Goal: Task Accomplishment & Management: Use online tool/utility

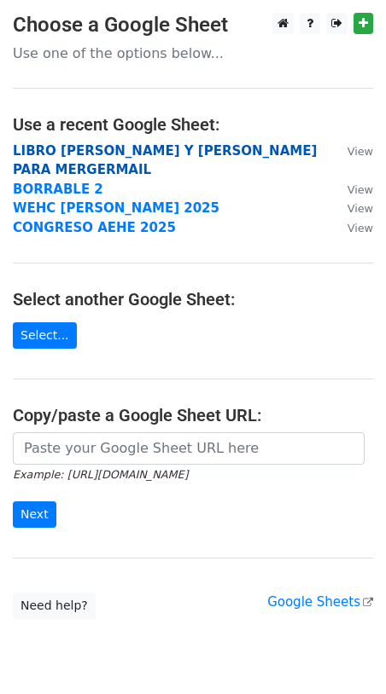
click at [128, 148] on strong "LIBRO YOLANDA Y SUSANA LISTADO PARA MERGERMAIL" at bounding box center [165, 160] width 304 height 35
click at [101, 151] on strong "LIBRO YOLANDA Y SUSANA LISTADO PARA MERGERMAIL" at bounding box center [165, 160] width 304 height 35
click at [100, 151] on strong "LIBRO YOLANDA Y SUSANA LISTADO PARA MERGERMAIL" at bounding box center [165, 160] width 304 height 35
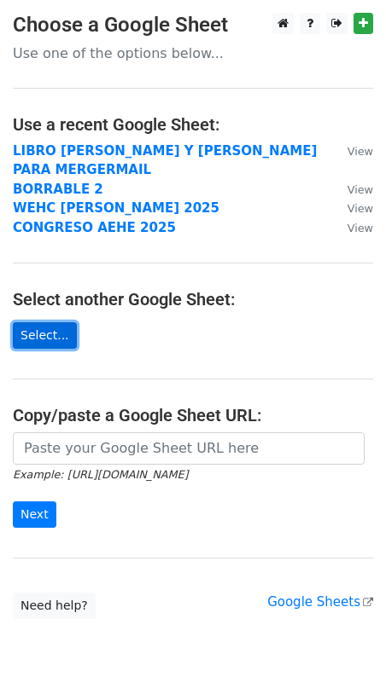
click at [43, 342] on link "Select..." at bounding box center [45, 335] width 64 height 26
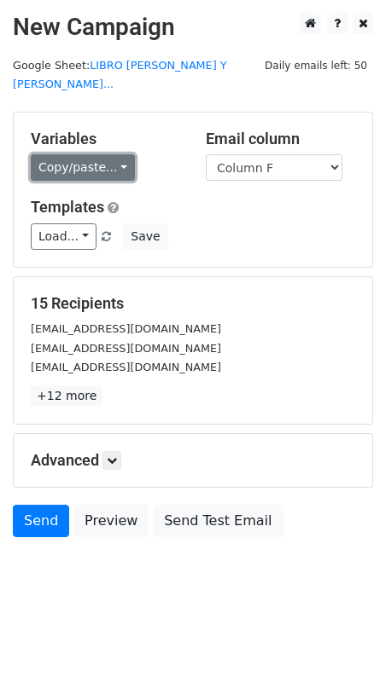
click at [116, 154] on link "Copy/paste..." at bounding box center [83, 167] width 104 height 26
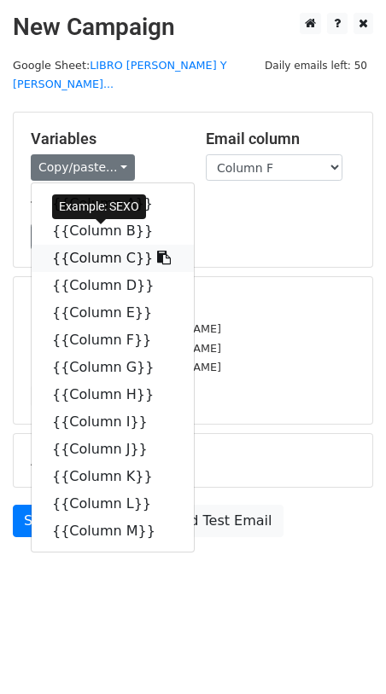
click at [157, 251] on icon at bounding box center [164, 258] width 14 height 14
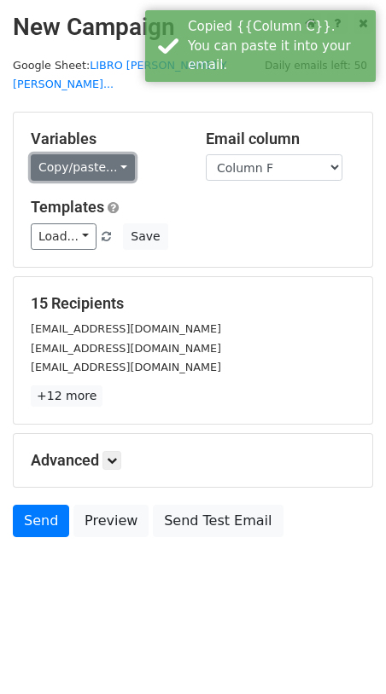
click at [116, 154] on link "Copy/paste..." at bounding box center [83, 167] width 104 height 26
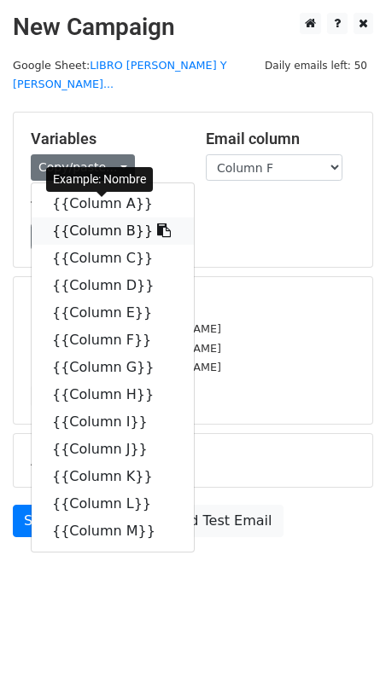
click at [157, 223] on icon at bounding box center [164, 230] width 14 height 14
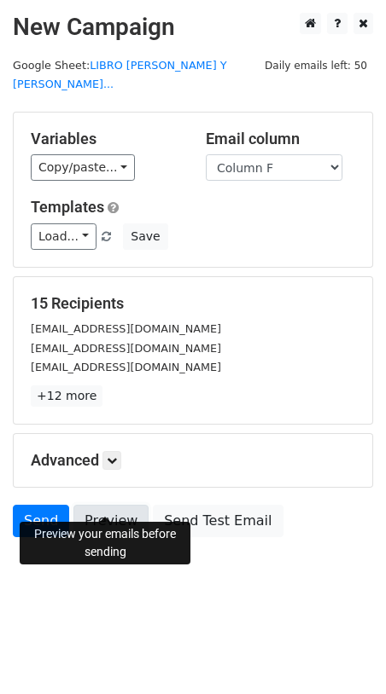
click at [96, 507] on link "Preview" at bounding box center [110, 521] width 75 height 32
click at [113, 505] on link "Preview" at bounding box center [110, 521] width 75 height 32
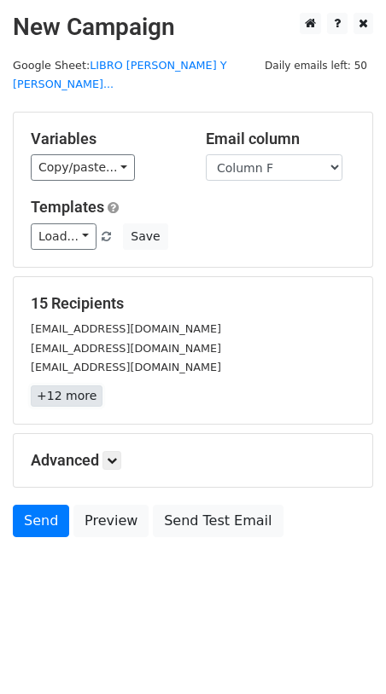
click at [64, 386] on link "+12 more" at bounding box center [67, 396] width 72 height 21
